Goal: Task Accomplishment & Management: Manage account settings

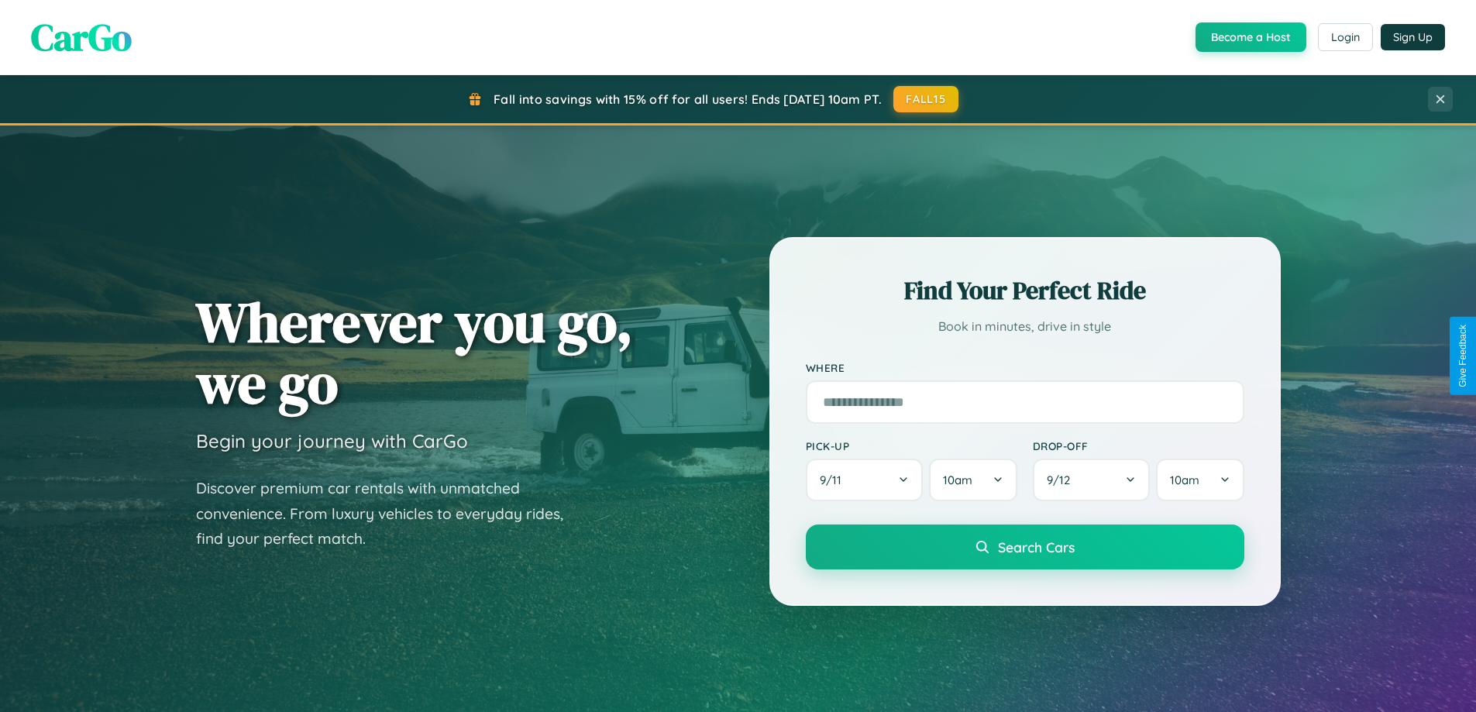
scroll to position [1066, 0]
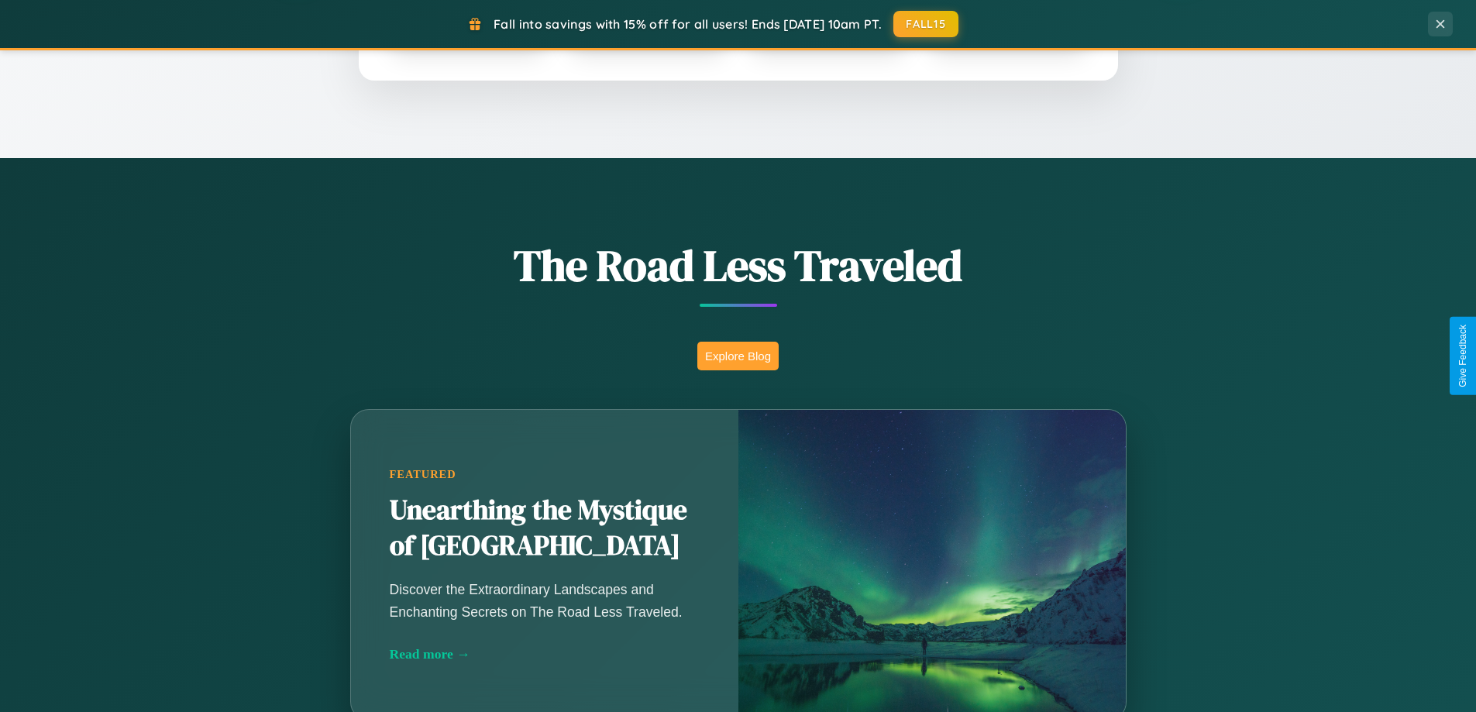
click at [738, 356] on button "Explore Blog" at bounding box center [737, 356] width 81 height 29
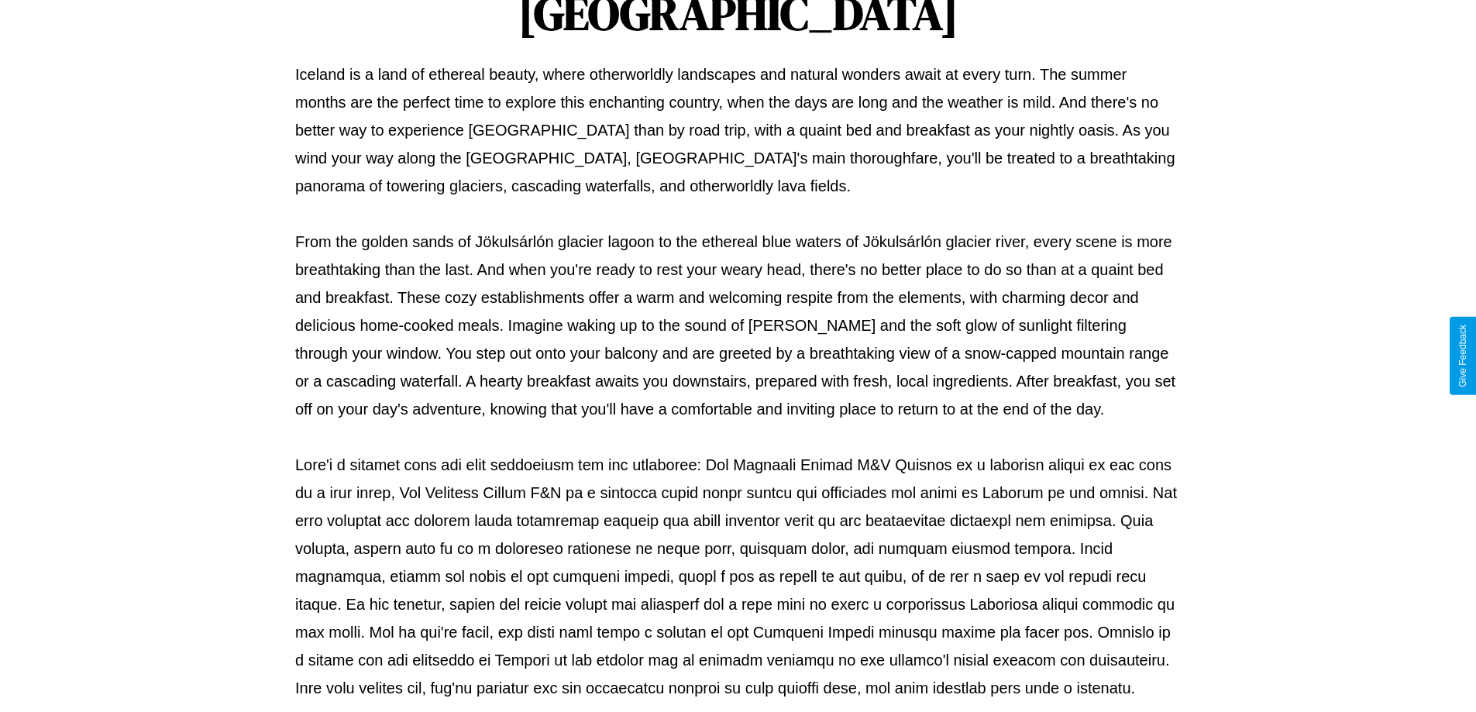
scroll to position [501, 0]
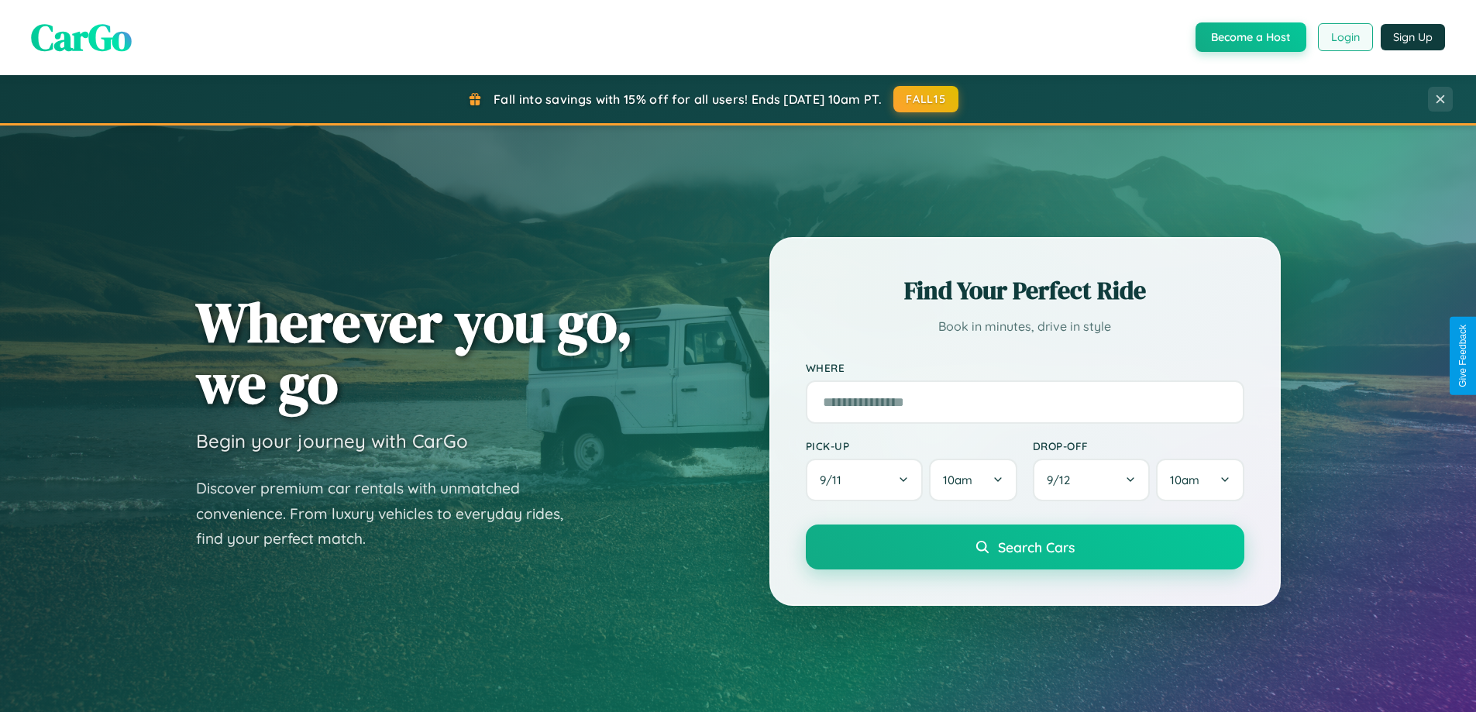
click at [1345, 37] on button "Login" at bounding box center [1345, 37] width 55 height 28
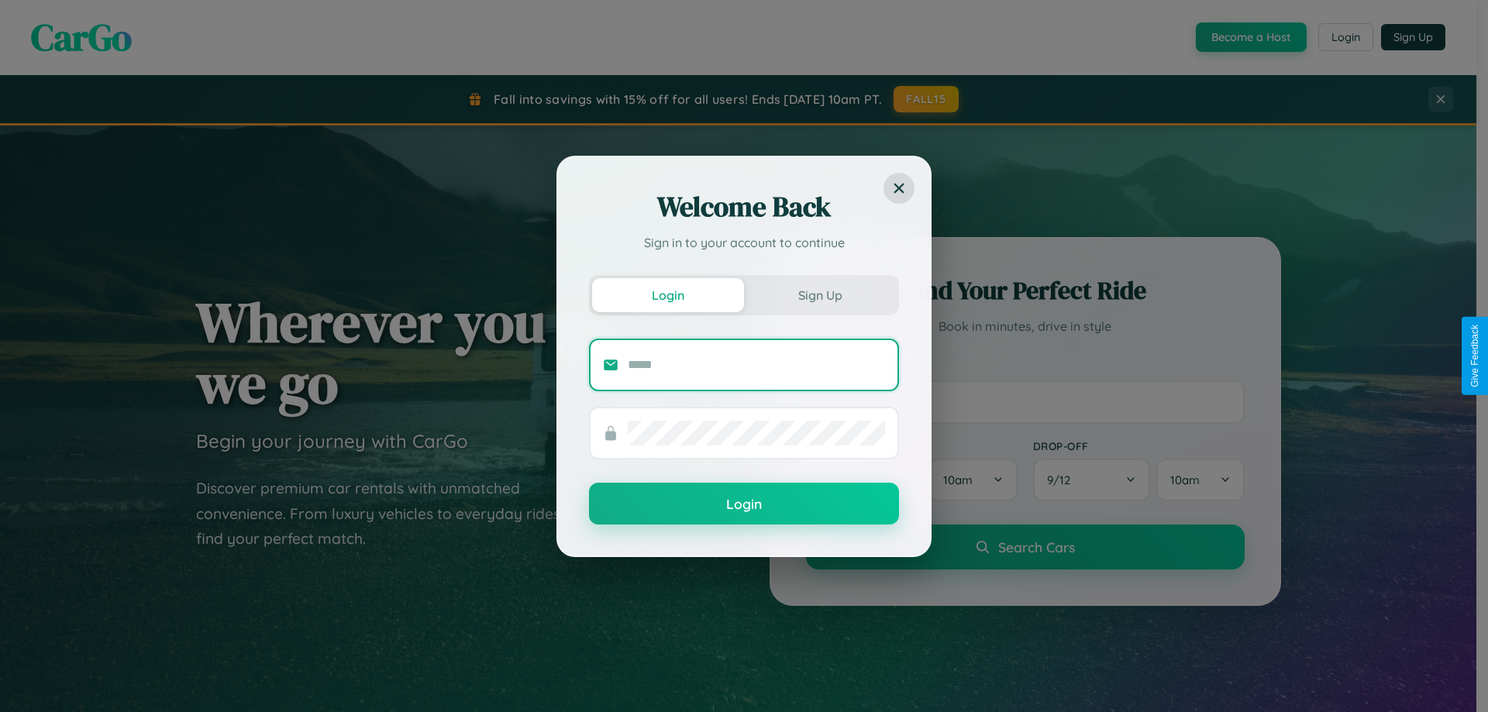
click at [756, 364] on input "text" at bounding box center [756, 365] width 257 height 25
type input "**********"
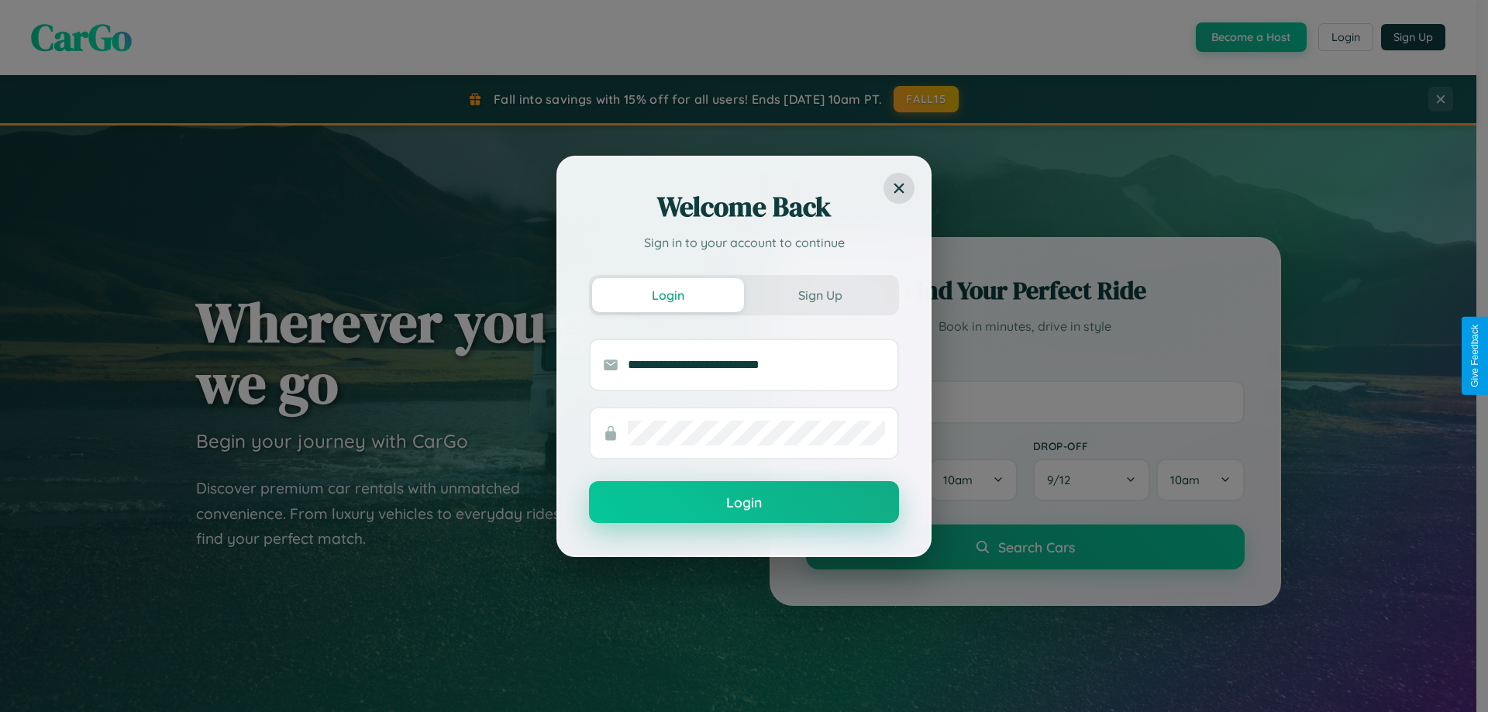
click at [744, 503] on button "Login" at bounding box center [744, 502] width 310 height 42
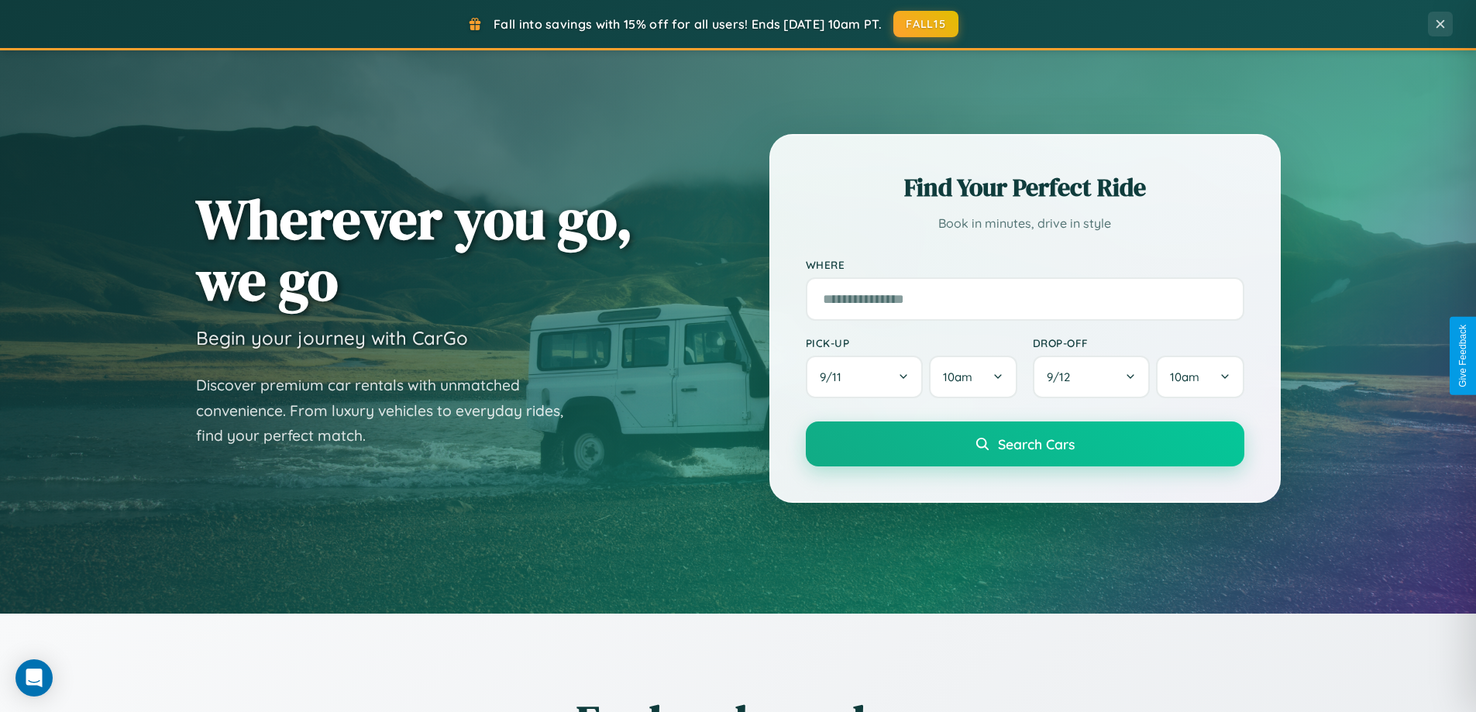
scroll to position [668, 0]
